Goal: Navigation & Orientation: Find specific page/section

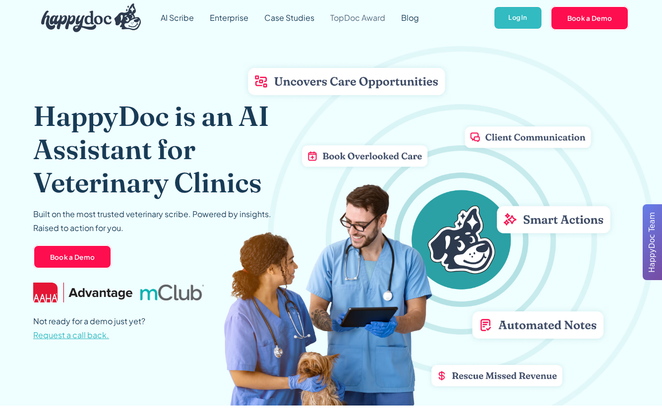
click at [360, 24] on link "TopDoc Award" at bounding box center [357, 18] width 71 height 36
click at [523, 13] on link "Log In" at bounding box center [517, 18] width 49 height 24
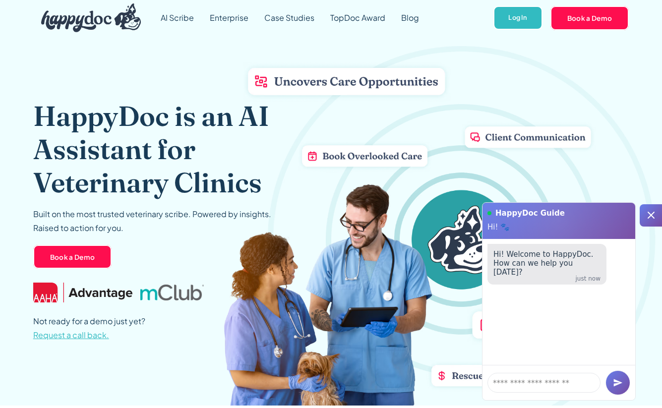
click at [652, 216] on icon at bounding box center [650, 215] width 7 height 7
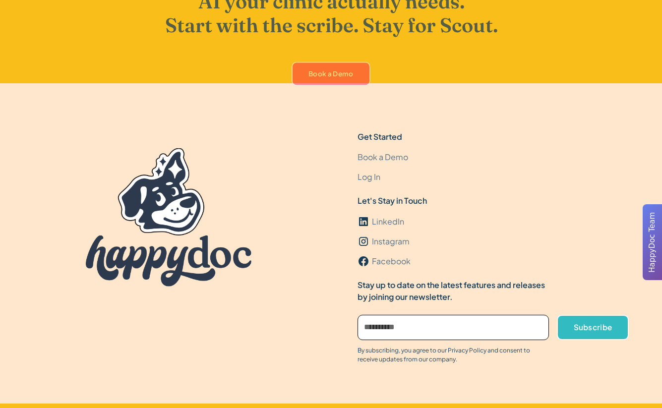
scroll to position [2936, 0]
